Goal: Navigation & Orientation: Find specific page/section

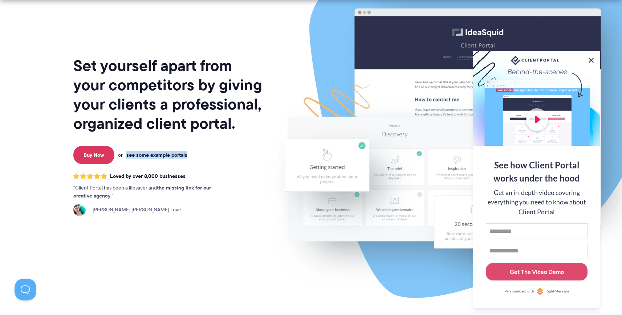
click at [589, 59] on button at bounding box center [591, 60] width 9 height 9
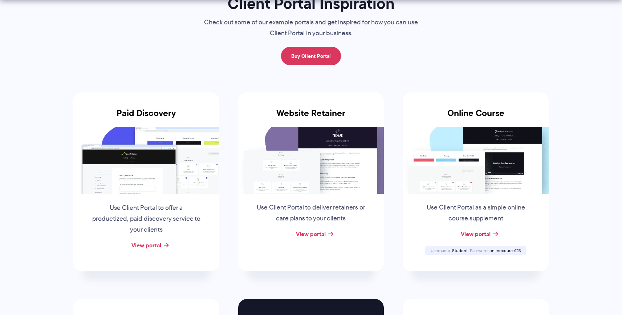
scroll to position [122, 0]
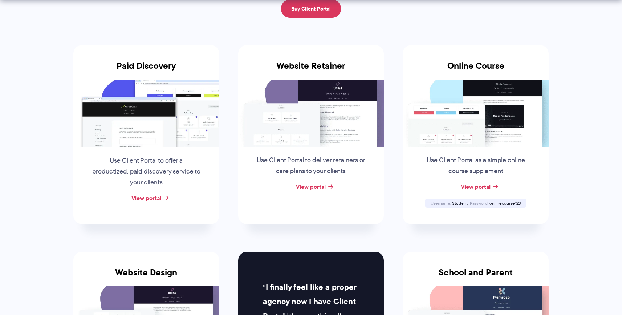
click at [128, 169] on p "Use Client Portal to offer a productized, paid discovery service to your clients" at bounding box center [146, 171] width 110 height 33
click at [155, 200] on link "View portal" at bounding box center [147, 197] width 30 height 9
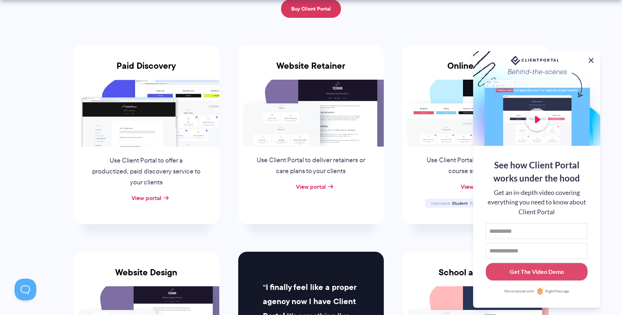
click at [591, 59] on button at bounding box center [591, 60] width 9 height 9
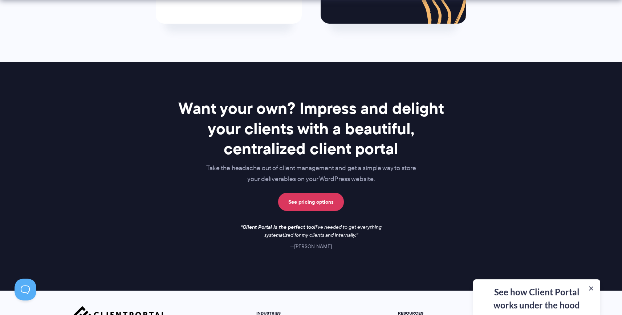
scroll to position [1028, 0]
